Goal: Book appointment/travel/reservation

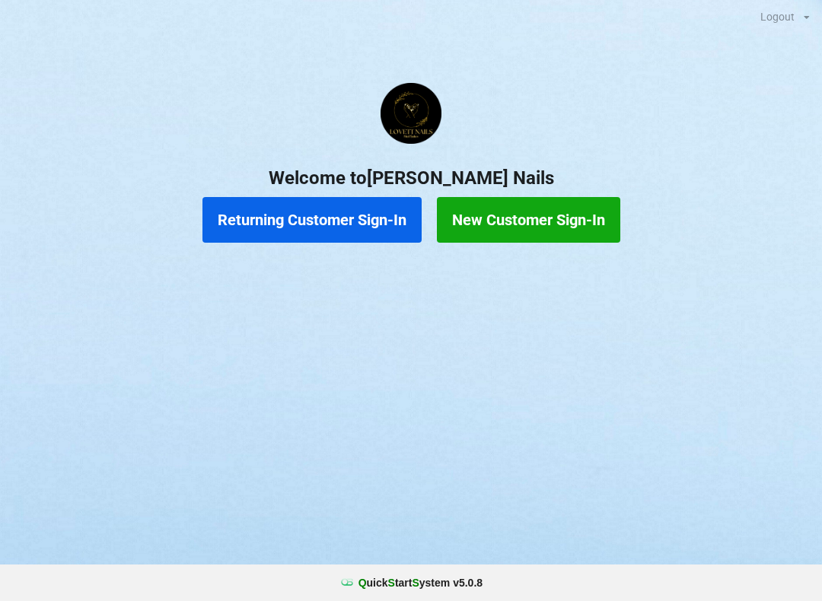
click at [298, 228] on button "Returning Customer Sign-In" at bounding box center [311, 220] width 219 height 46
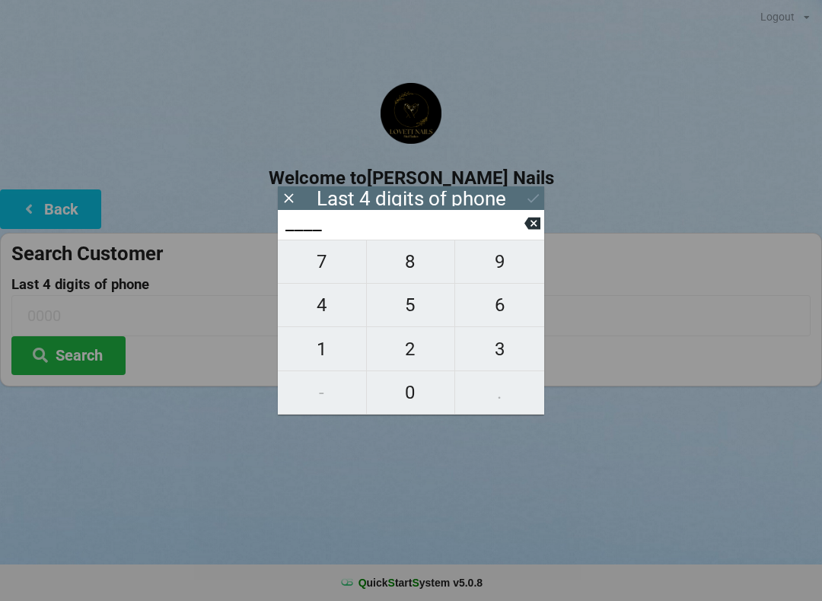
click at [285, 220] on input "____" at bounding box center [404, 224] width 240 height 24
click at [416, 309] on span "5" at bounding box center [411, 305] width 88 height 32
type input "5___"
click at [517, 364] on span "3" at bounding box center [499, 349] width 89 height 32
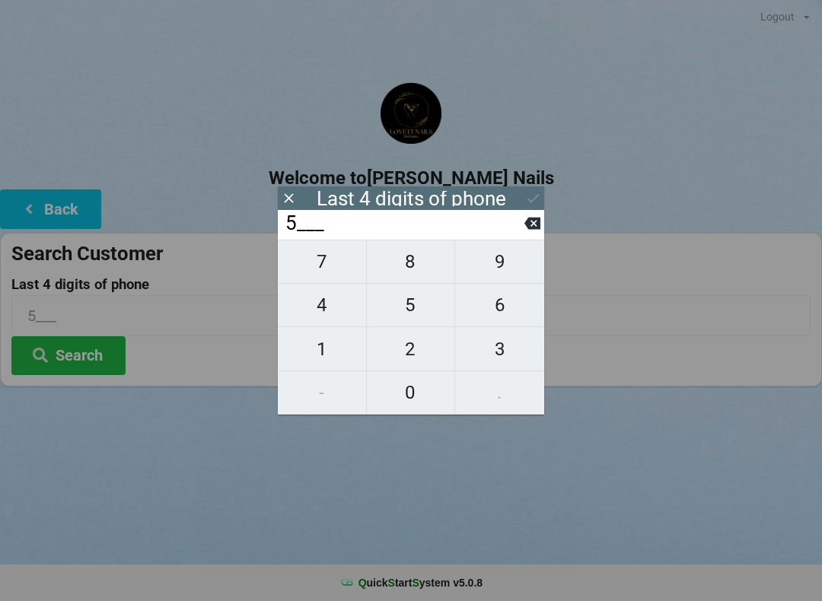
type input "53__"
click at [311, 266] on span "7" at bounding box center [322, 262] width 88 height 32
type input "537_"
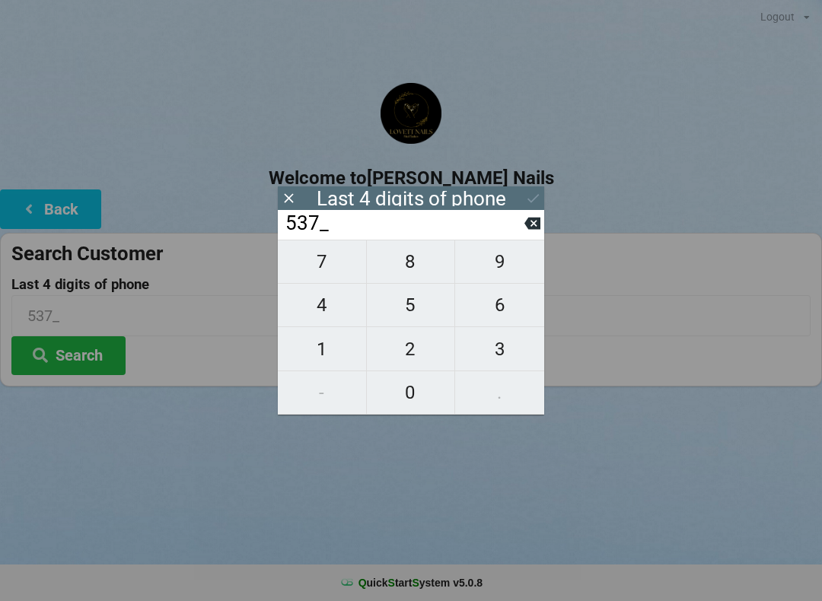
click at [496, 269] on span "9" at bounding box center [499, 262] width 89 height 32
type input "5379"
click at [291, 198] on icon at bounding box center [289, 198] width 16 height 16
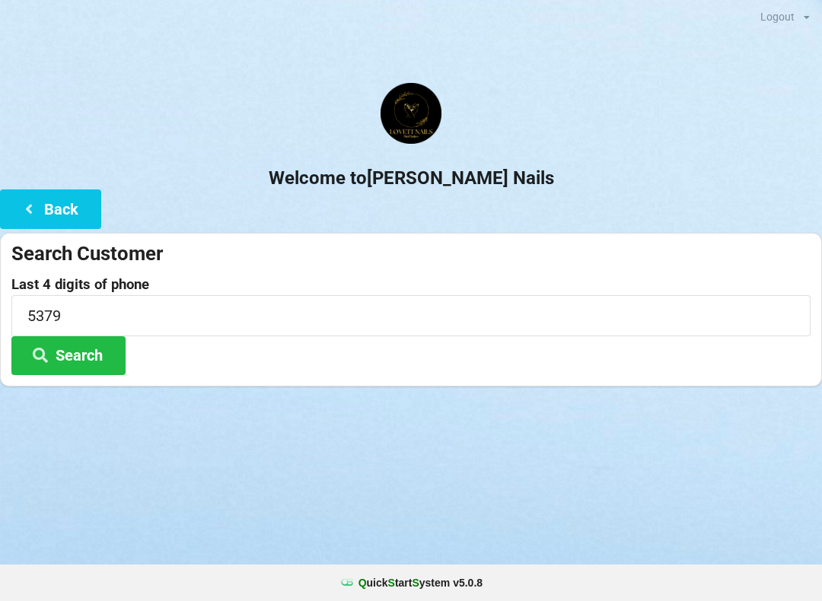
click at [67, 359] on button "Search" at bounding box center [68, 355] width 114 height 39
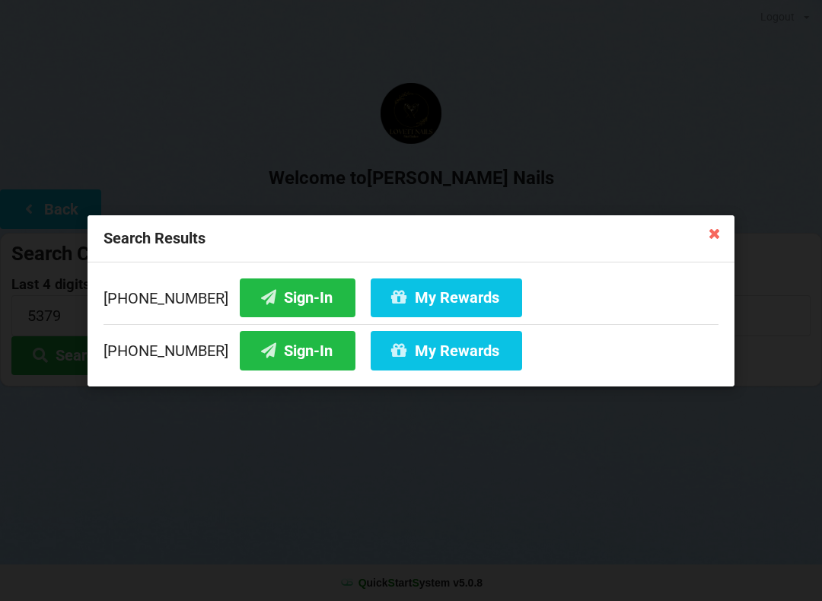
click at [267, 352] on button "Sign-In" at bounding box center [298, 350] width 116 height 39
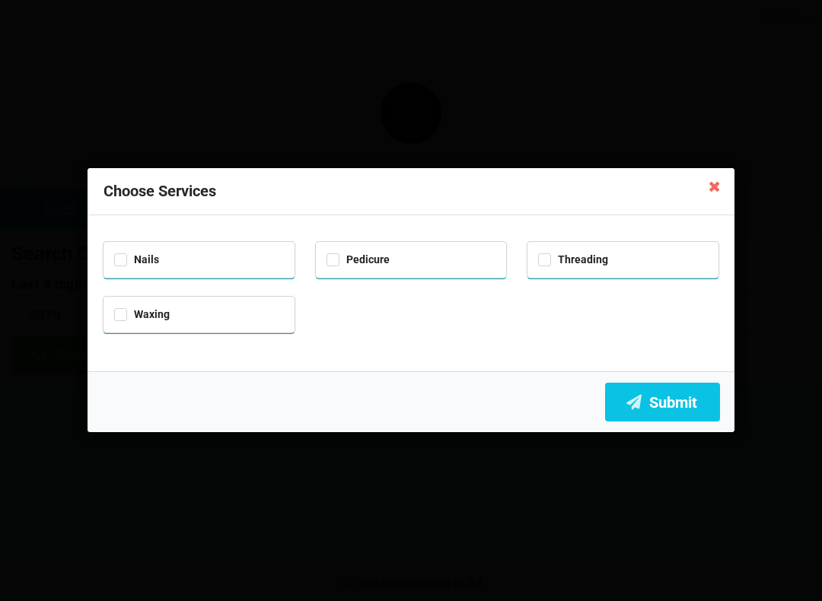
click at [422, 265] on div "Pedicure" at bounding box center [411, 259] width 170 height 18
checkbox input "true"
click at [658, 407] on button "Submit" at bounding box center [662, 402] width 115 height 39
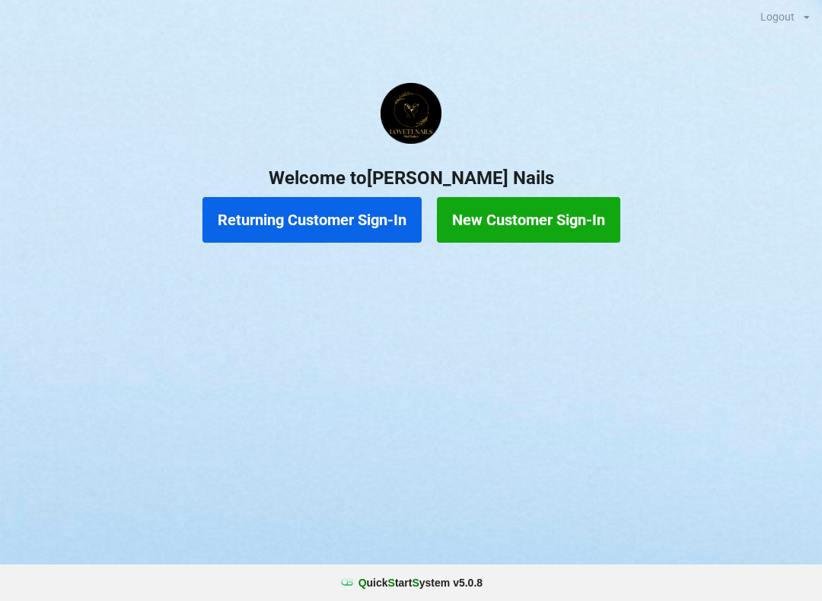
click at [347, 226] on button "Returning Customer Sign-In" at bounding box center [311, 220] width 219 height 46
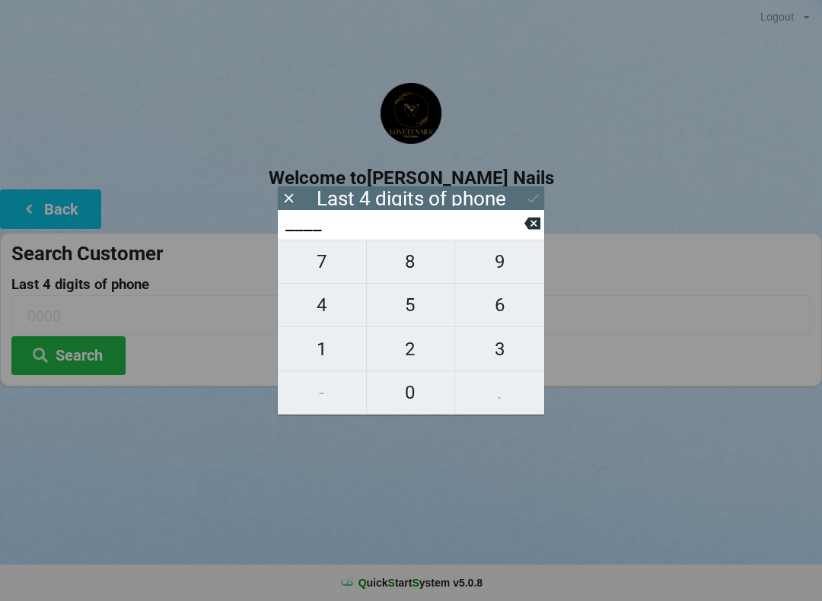
click at [426, 306] on span "5" at bounding box center [411, 305] width 88 height 32
type input "5___"
click at [432, 396] on span "0" at bounding box center [411, 393] width 88 height 32
type input "50__"
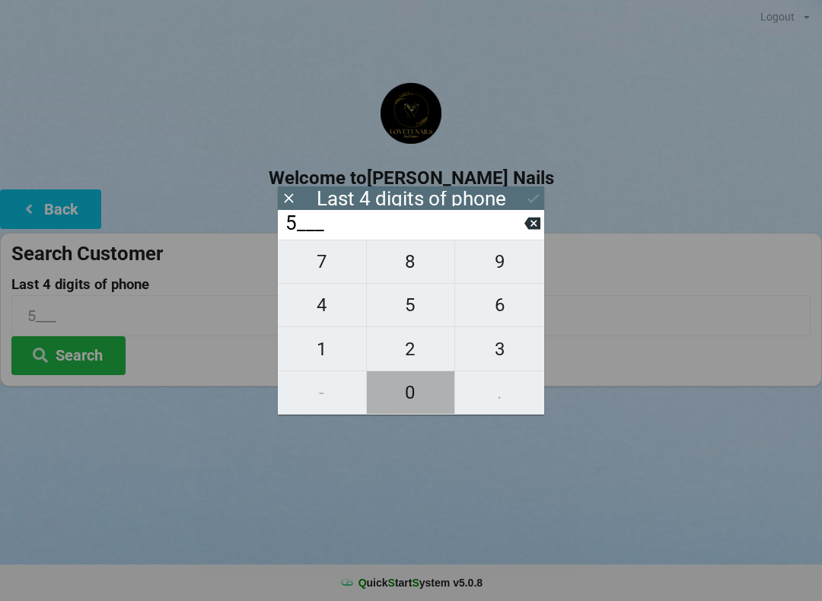
type input "50__"
click at [428, 399] on span "0" at bounding box center [411, 393] width 88 height 32
type input "500_"
click at [425, 310] on span "5" at bounding box center [411, 305] width 88 height 32
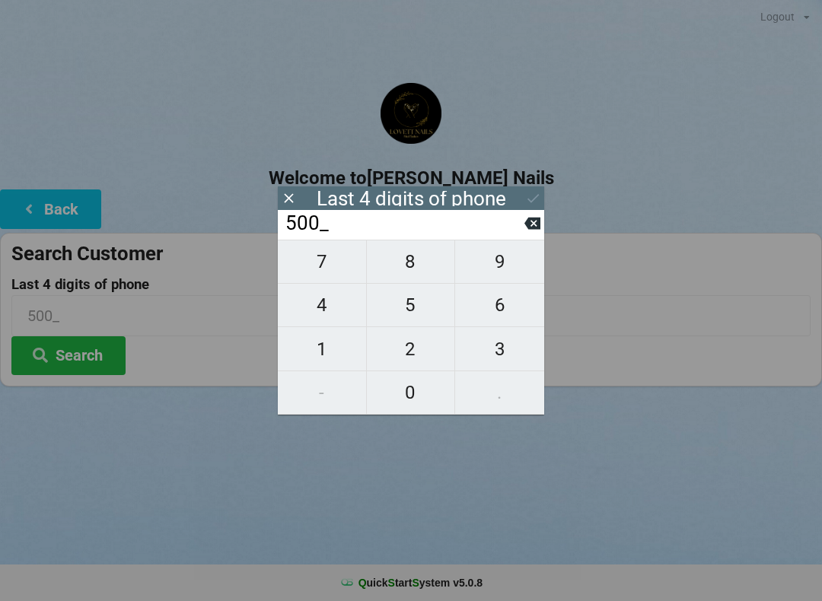
type input "5005"
click at [533, 188] on button at bounding box center [533, 198] width 16 height 21
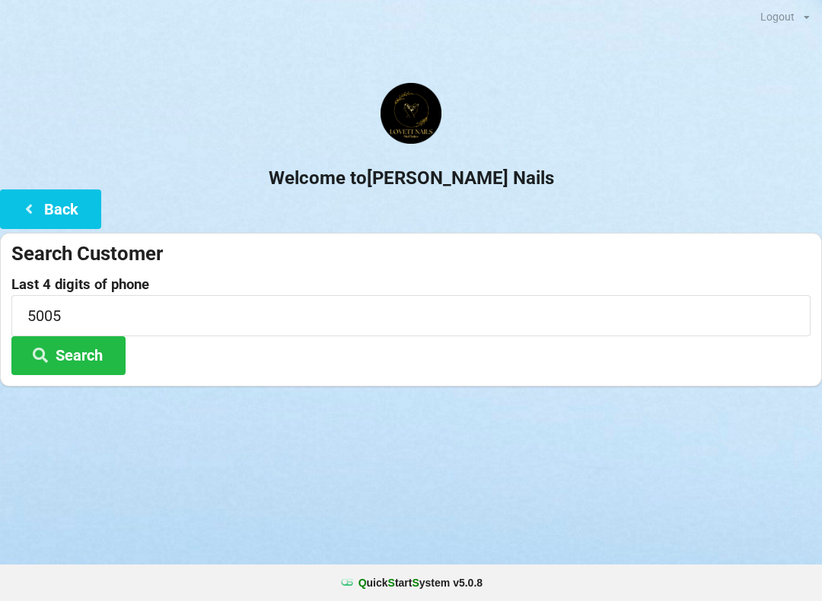
click at [100, 358] on button "Search" at bounding box center [68, 355] width 114 height 39
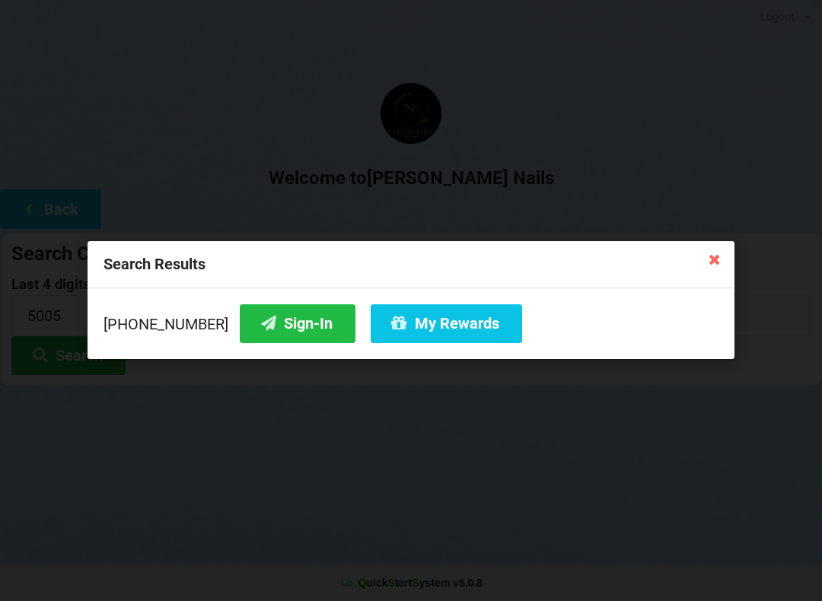
click at [273, 329] on button "Sign-In" at bounding box center [298, 323] width 116 height 39
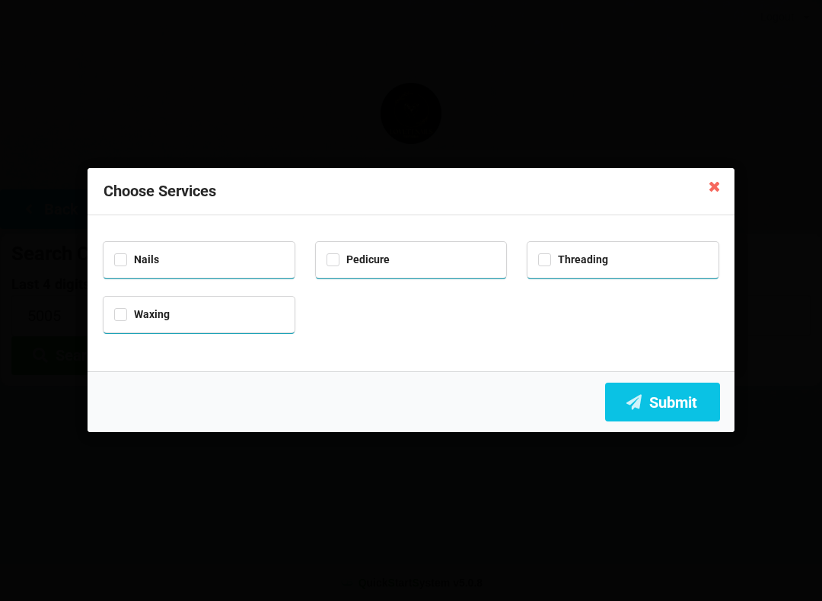
click at [251, 254] on div "Nails" at bounding box center [199, 259] width 170 height 18
checkbox input "true"
click at [401, 259] on div "Pedicure" at bounding box center [411, 259] width 170 height 18
checkbox input "true"
click at [678, 398] on button "Submit" at bounding box center [662, 402] width 115 height 39
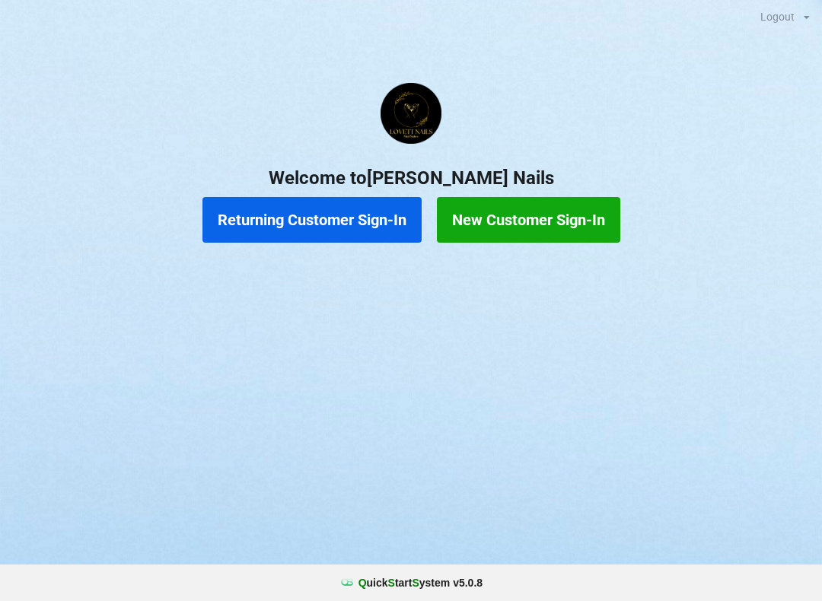
click at [330, 228] on button "Returning Customer Sign-In" at bounding box center [311, 220] width 219 height 46
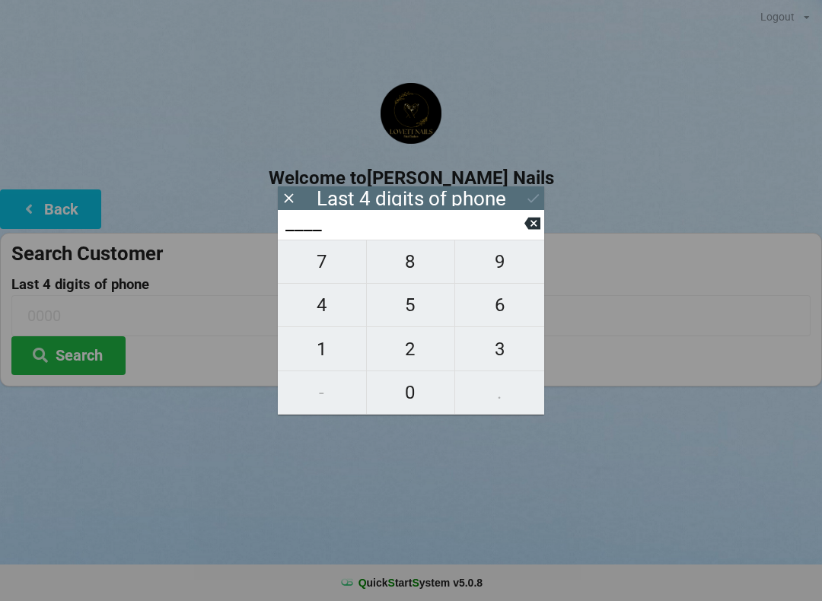
click at [425, 305] on span "5" at bounding box center [411, 305] width 88 height 32
type input "5___"
click at [440, 383] on span "0" at bounding box center [411, 393] width 88 height 32
type input "50__"
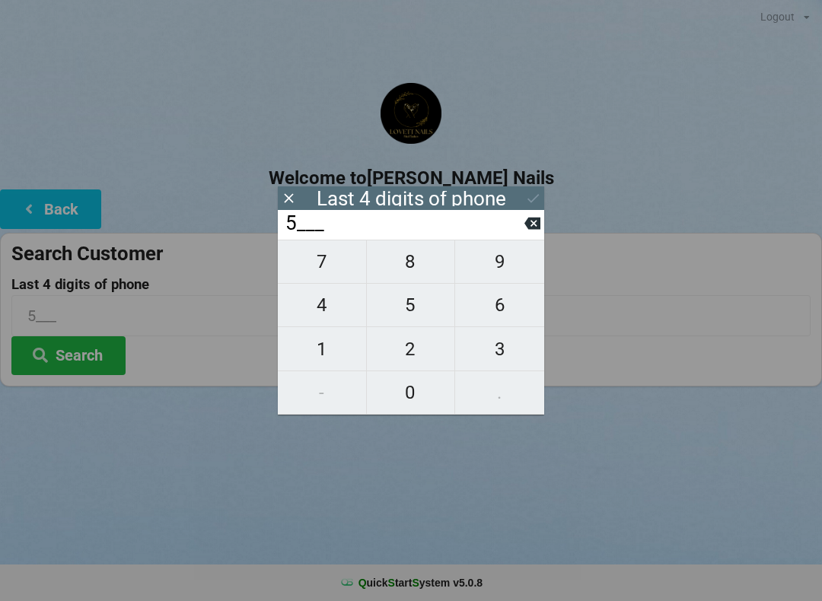
type input "50__"
click at [423, 383] on span "0" at bounding box center [411, 393] width 88 height 32
type input "500_"
click at [422, 309] on span "5" at bounding box center [411, 305] width 88 height 32
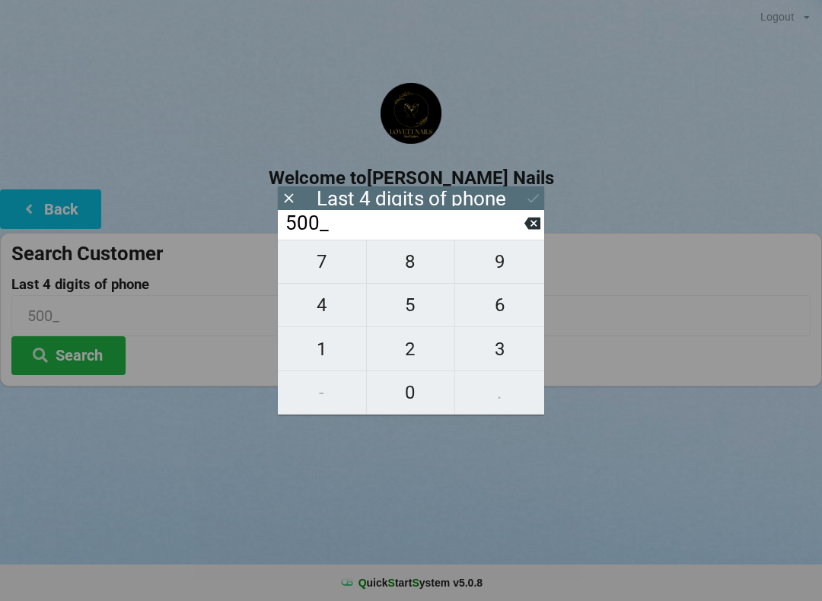
type input "5005"
click at [534, 202] on icon at bounding box center [533, 198] width 16 height 16
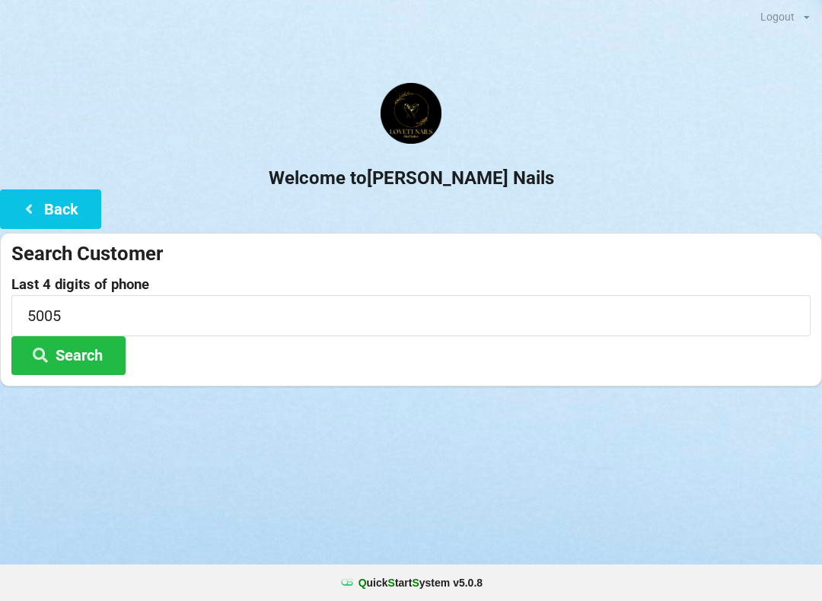
click at [86, 360] on button "Search" at bounding box center [68, 355] width 114 height 39
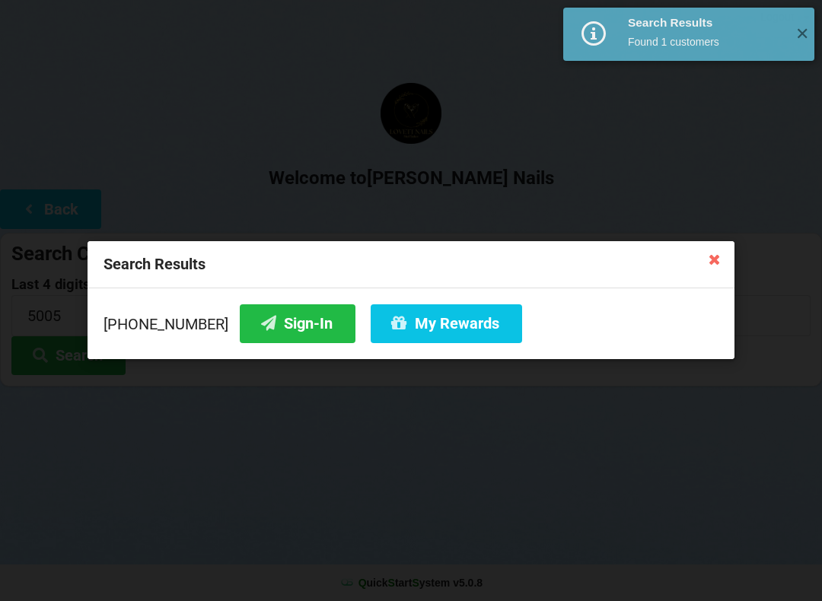
click at [428, 328] on button "My Rewards" at bounding box center [446, 323] width 151 height 39
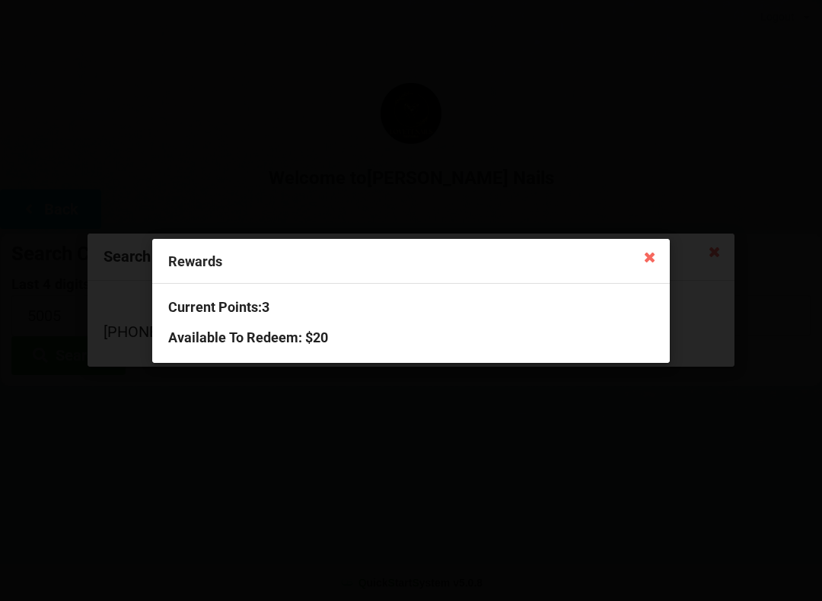
click at [645, 256] on icon at bounding box center [650, 256] width 24 height 24
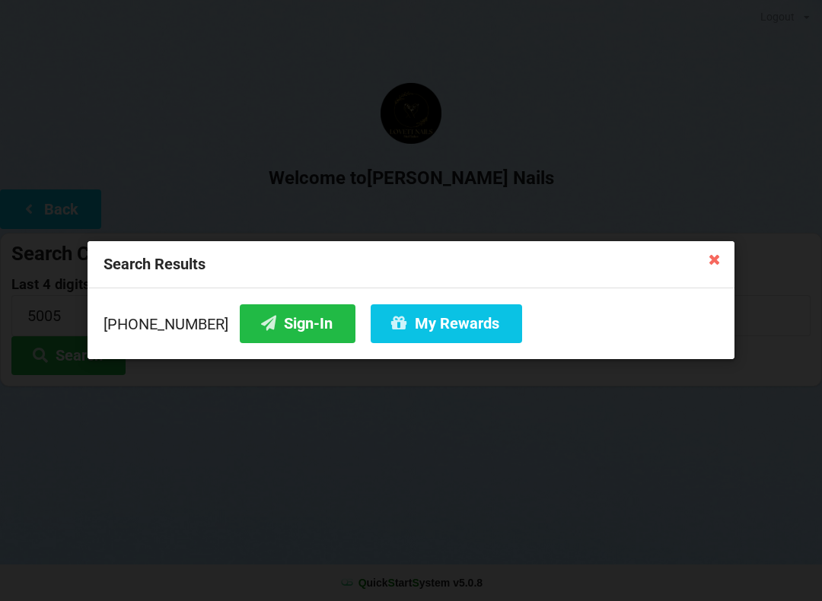
click at [704, 263] on icon at bounding box center [714, 259] width 24 height 24
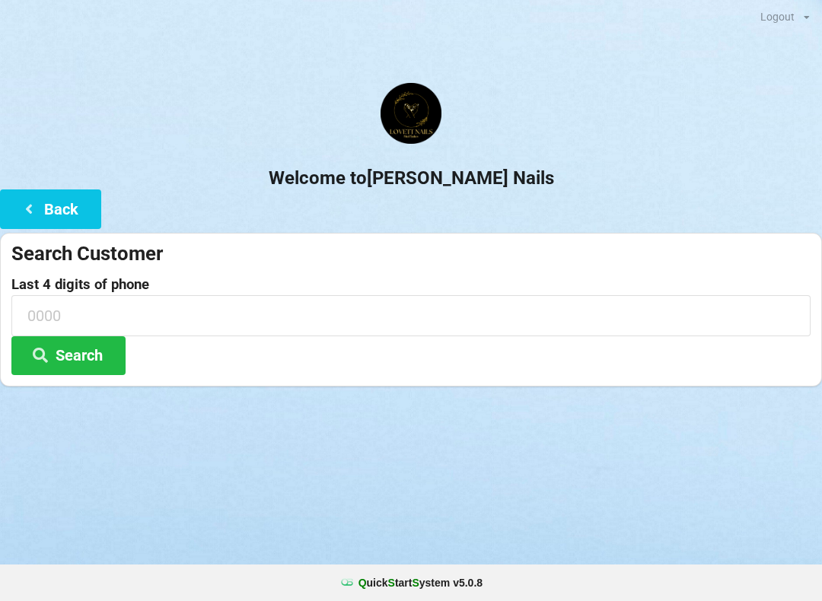
click at [55, 204] on button "Back" at bounding box center [50, 208] width 101 height 39
